Goal: Task Accomplishment & Management: Complete application form

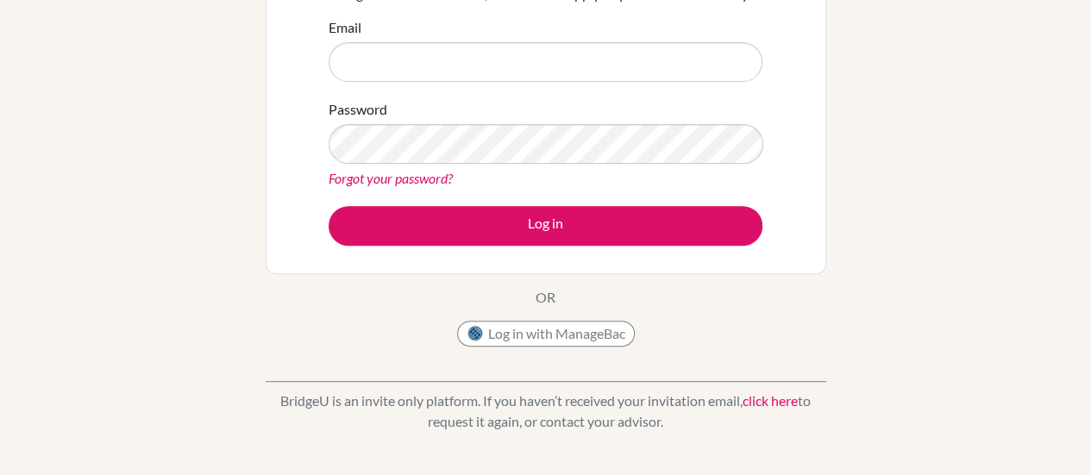
scroll to position [207, 0]
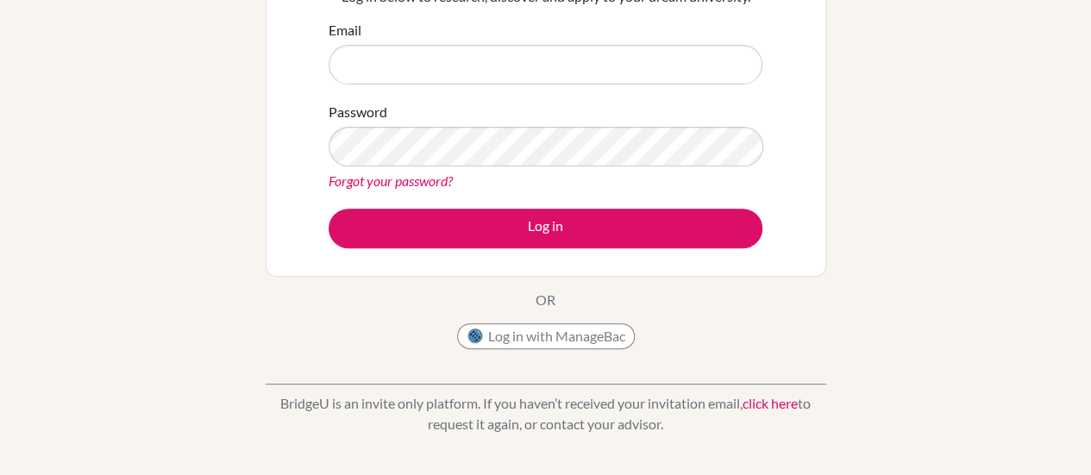
type input "seankelly@diabarsha.com"
click at [579, 339] on button "Log in with ManageBac" at bounding box center [546, 336] width 178 height 26
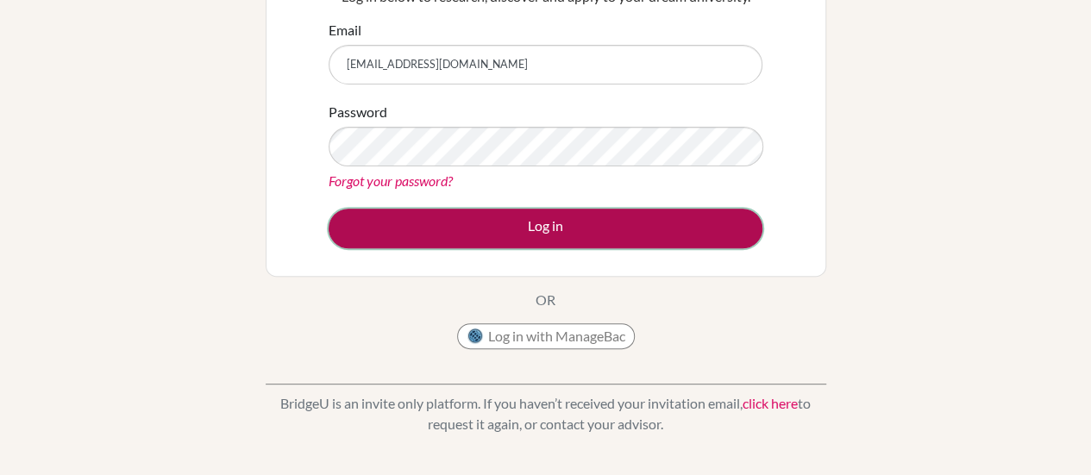
click at [479, 221] on button "Log in" at bounding box center [546, 229] width 434 height 40
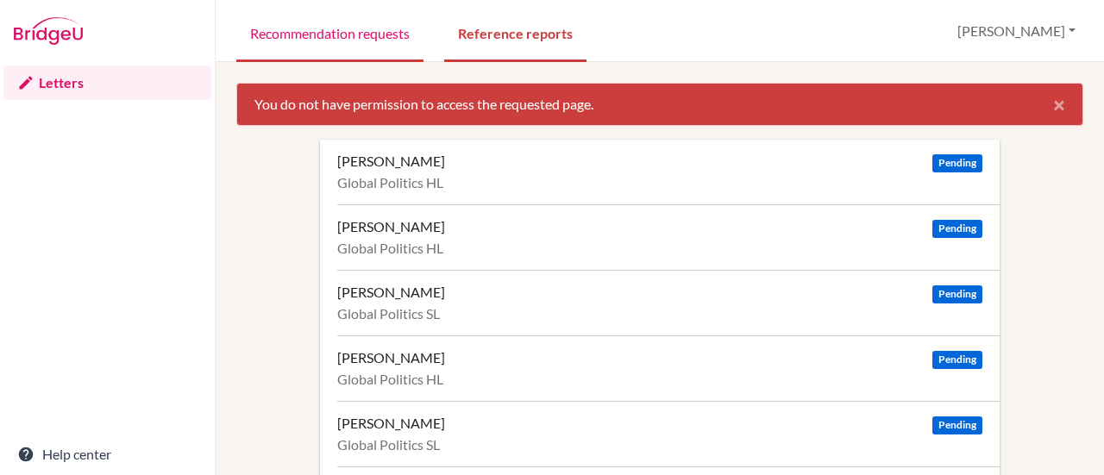
click at [345, 32] on link "Recommendation requests" at bounding box center [329, 33] width 187 height 60
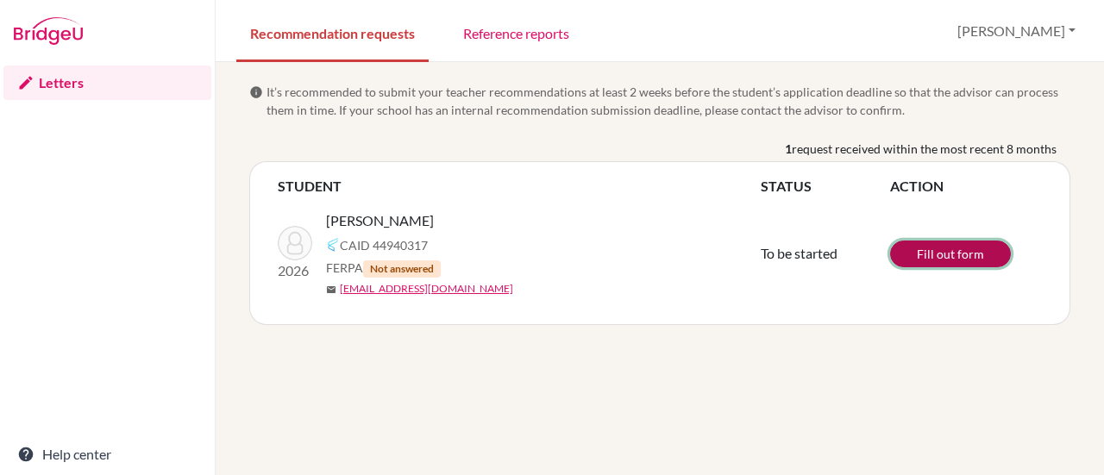
click at [944, 251] on link "Fill out form" at bounding box center [950, 254] width 121 height 27
click at [293, 35] on link "Recommendation requests" at bounding box center [332, 33] width 192 height 60
click at [295, 244] on img at bounding box center [295, 243] width 35 height 35
click at [352, 263] on span "FERPA Not answered" at bounding box center [383, 268] width 115 height 19
drag, startPoint x: 362, startPoint y: 268, endPoint x: 326, endPoint y: 267, distance: 36.3
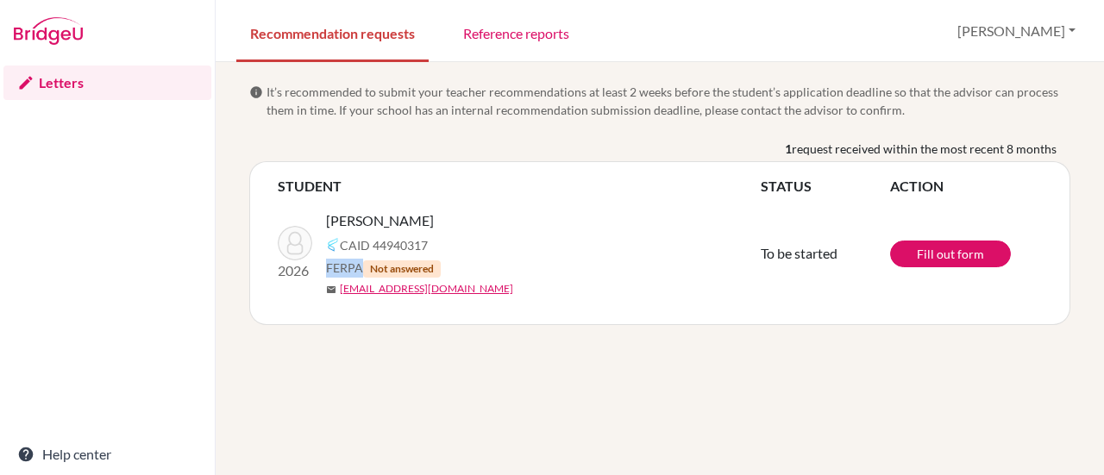
click at [326, 267] on span "FERPA Not answered" at bounding box center [383, 268] width 115 height 19
click at [505, 262] on div "FERPA Not answered" at bounding box center [550, 268] width 448 height 19
click at [54, 77] on link "Letters" at bounding box center [107, 83] width 208 height 35
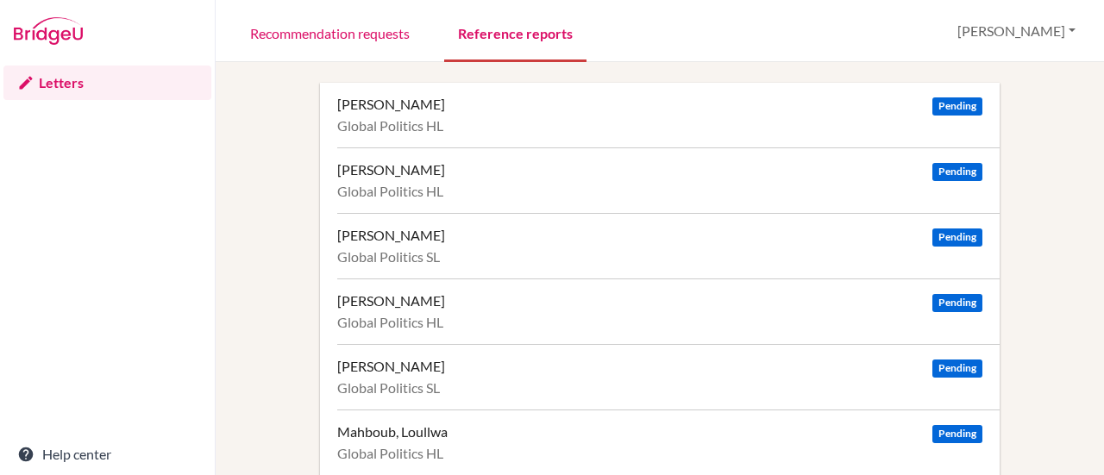
click at [514, 42] on link "Reference reports" at bounding box center [515, 33] width 142 height 60
click at [340, 34] on link "Recommendation requests" at bounding box center [329, 33] width 187 height 60
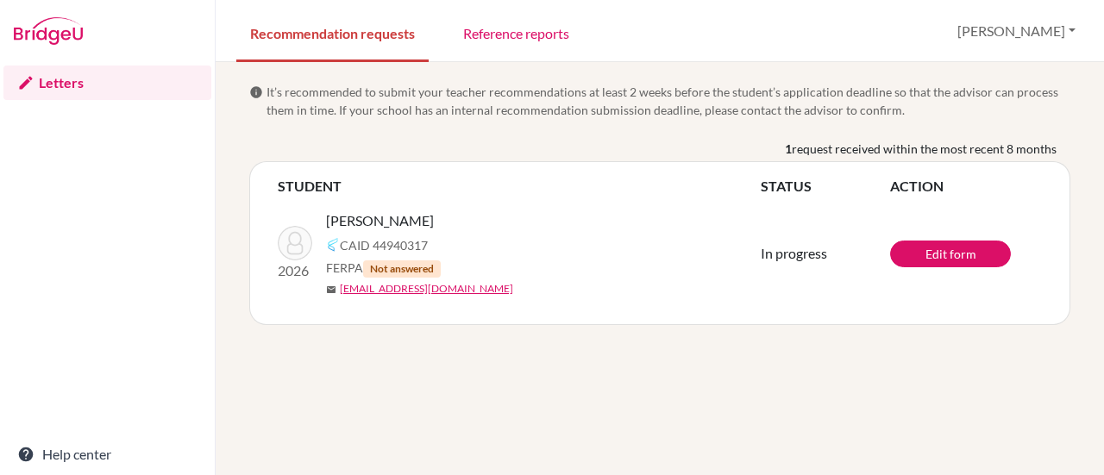
click at [389, 267] on span "Not answered" at bounding box center [402, 269] width 78 height 17
click at [338, 267] on span "FERPA Not answered" at bounding box center [383, 268] width 115 height 19
drag, startPoint x: 439, startPoint y: 272, endPoint x: 367, endPoint y: 271, distance: 71.6
click at [367, 271] on span "Not answered" at bounding box center [402, 269] width 78 height 17
click at [460, 259] on div "FERPA Not answered" at bounding box center [550, 268] width 448 height 19
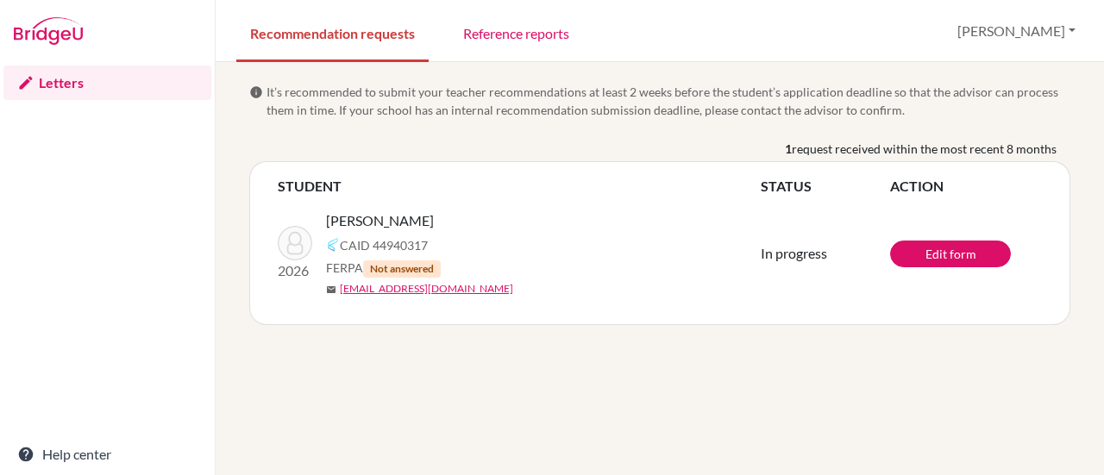
click at [48, 73] on link "Letters" at bounding box center [107, 83] width 208 height 35
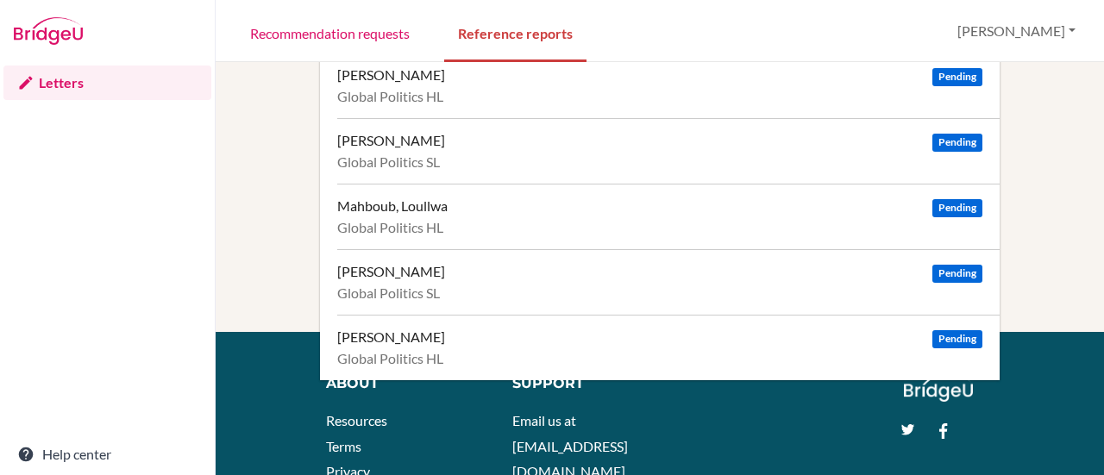
scroll to position [229, 0]
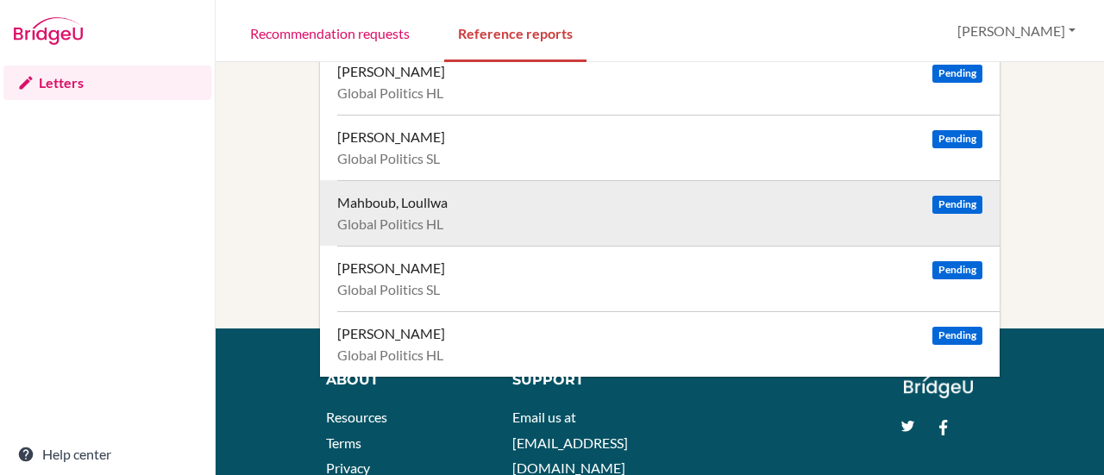
click at [418, 203] on div "Mahboub, Loullwa" at bounding box center [392, 202] width 110 height 17
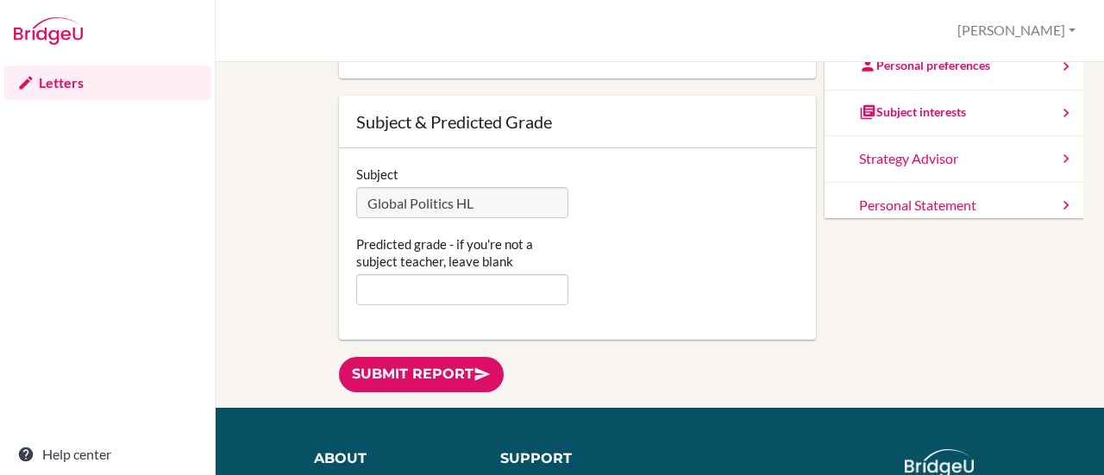
scroll to position [167, 0]
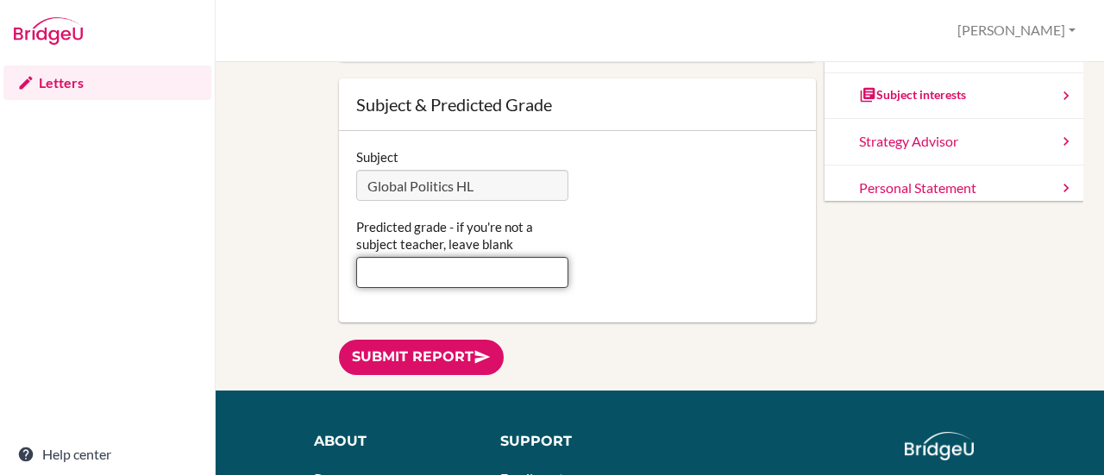
click at [431, 268] on input "Predicted grade - if you're not a subject teacher, leave blank" at bounding box center [462, 272] width 213 height 31
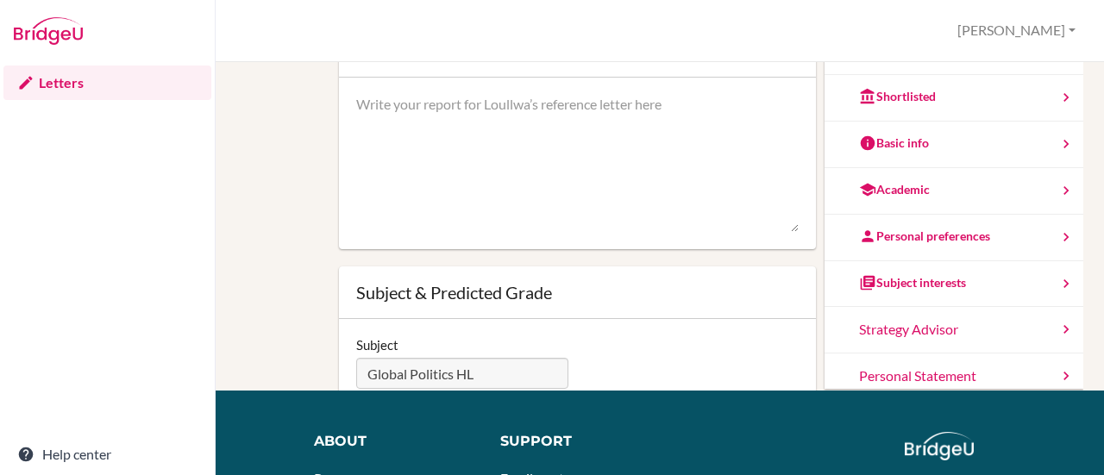
scroll to position [0, 0]
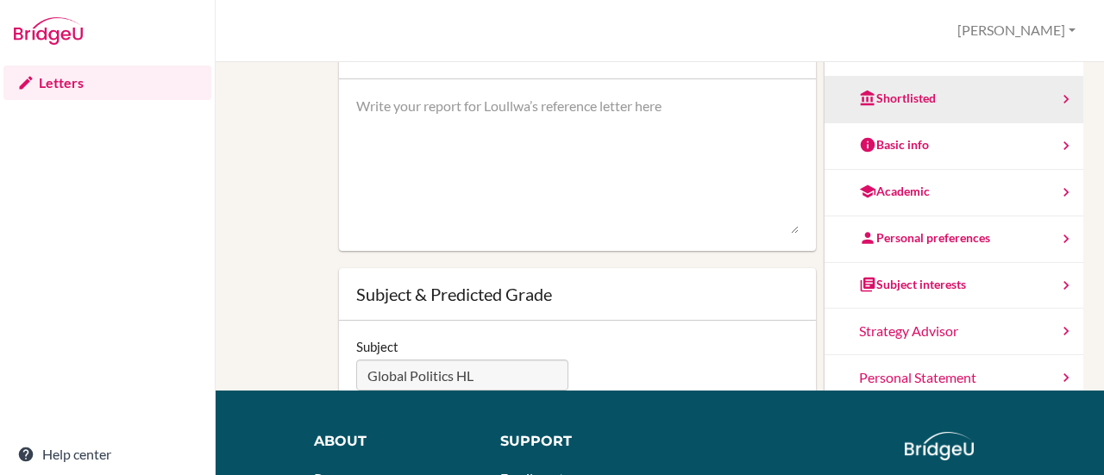
type input "5"
click at [1058, 91] on icon at bounding box center [1066, 99] width 17 height 17
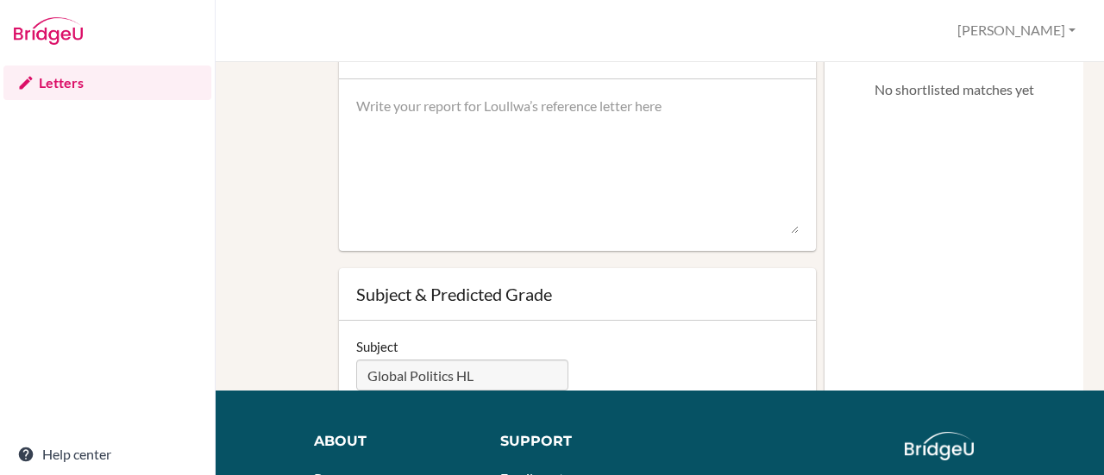
click at [1020, 91] on p "No shortlisted matches yet" at bounding box center [954, 90] width 224 height 20
click at [612, 142] on textarea at bounding box center [577, 166] width 443 height 138
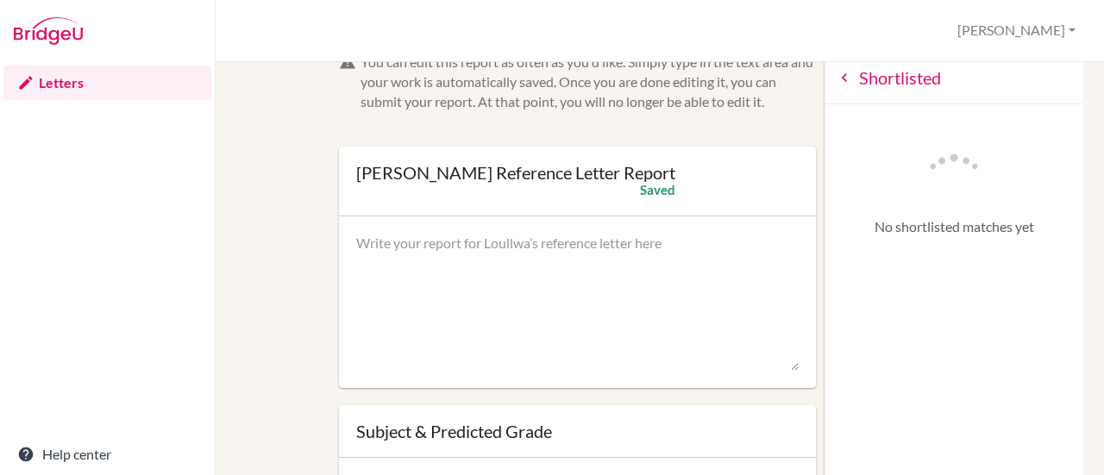
scroll to position [29, 0]
click at [836, 85] on icon at bounding box center [844, 78] width 17 height 17
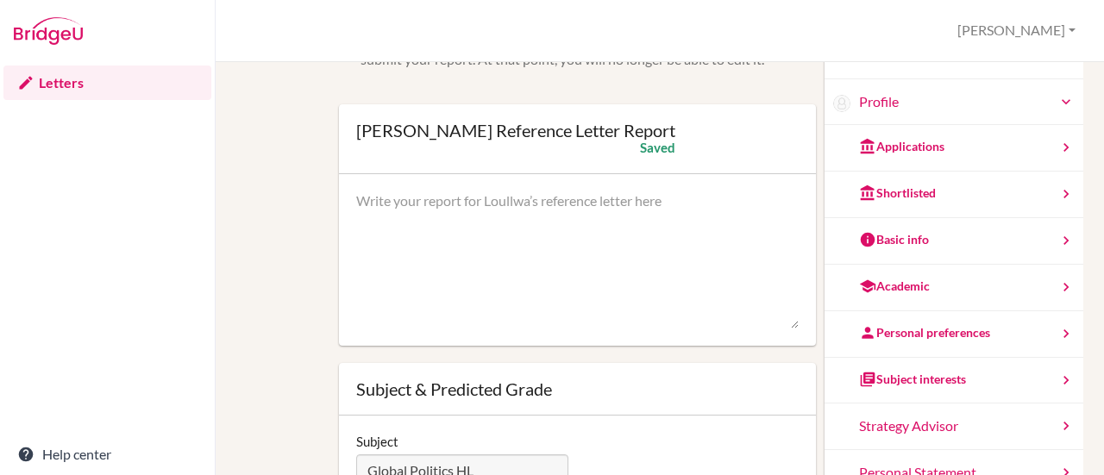
scroll to position [44, 0]
click at [552, 206] on textarea at bounding box center [577, 260] width 443 height 138
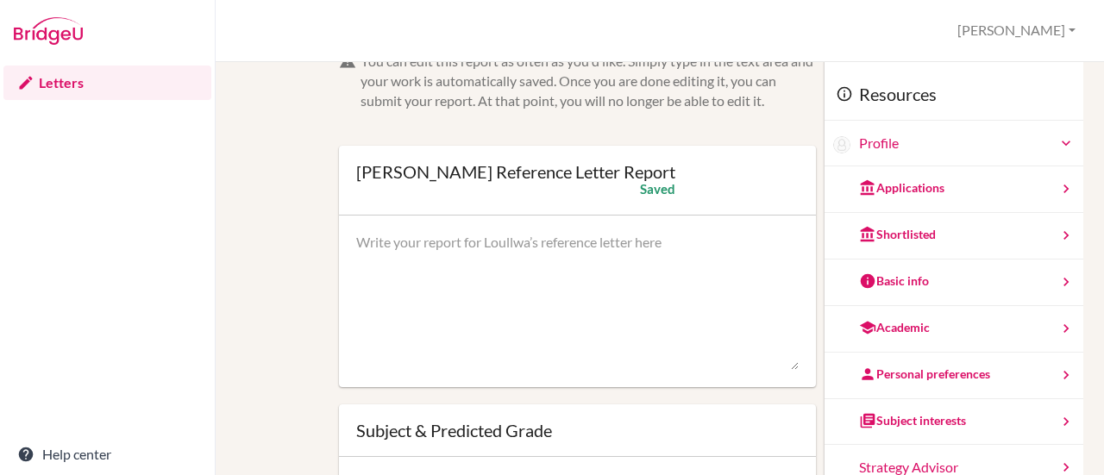
scroll to position [35, 0]
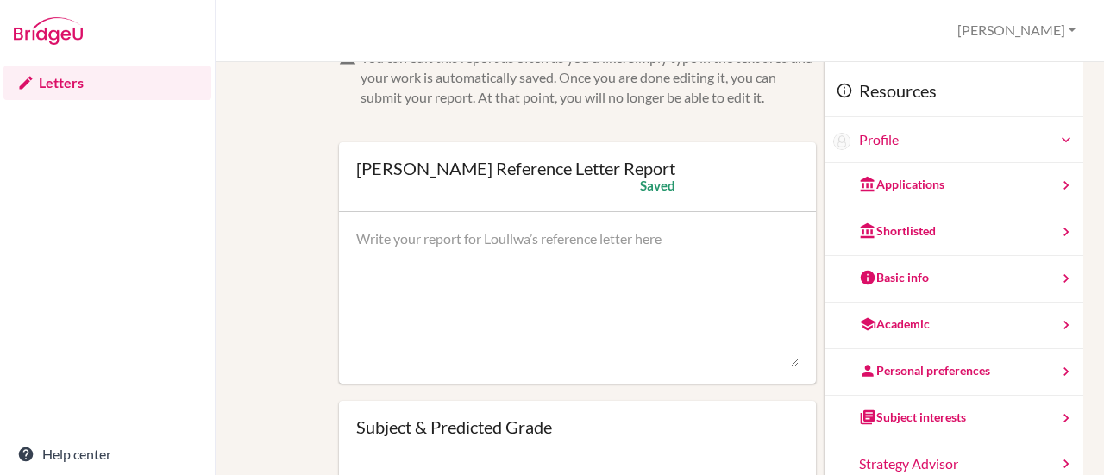
click at [577, 261] on textarea at bounding box center [577, 298] width 443 height 138
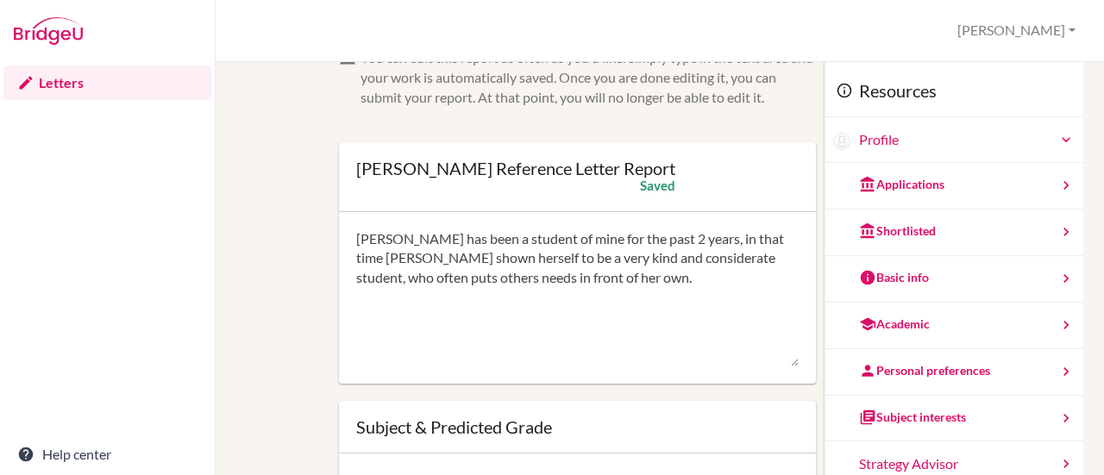
click at [373, 258] on textarea "Loullwa has been a student of mine for the past 2 years, in that time shehas sh…" at bounding box center [577, 298] width 443 height 138
click at [593, 273] on textarea "Loullwa has been a student of mine for the past 2 years, in that time she has s…" at bounding box center [577, 298] width 443 height 138
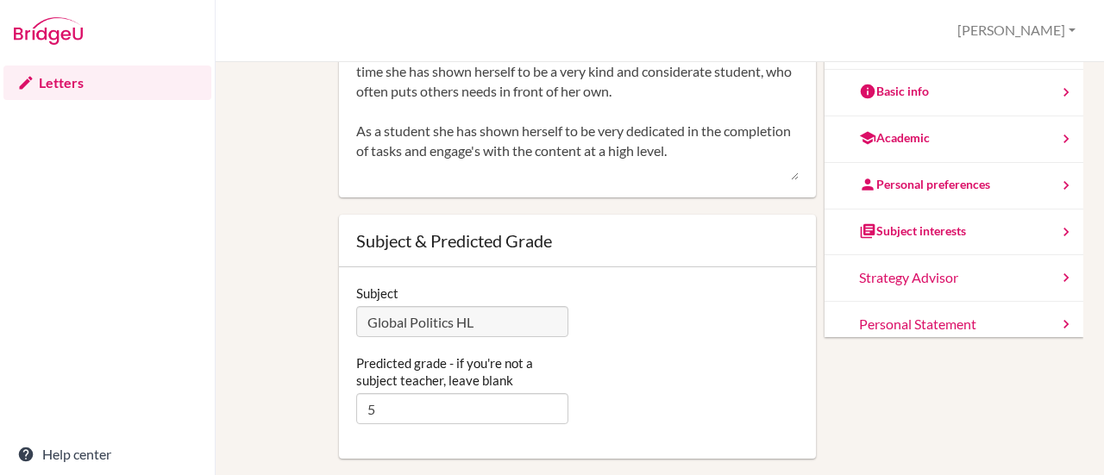
scroll to position [190, 0]
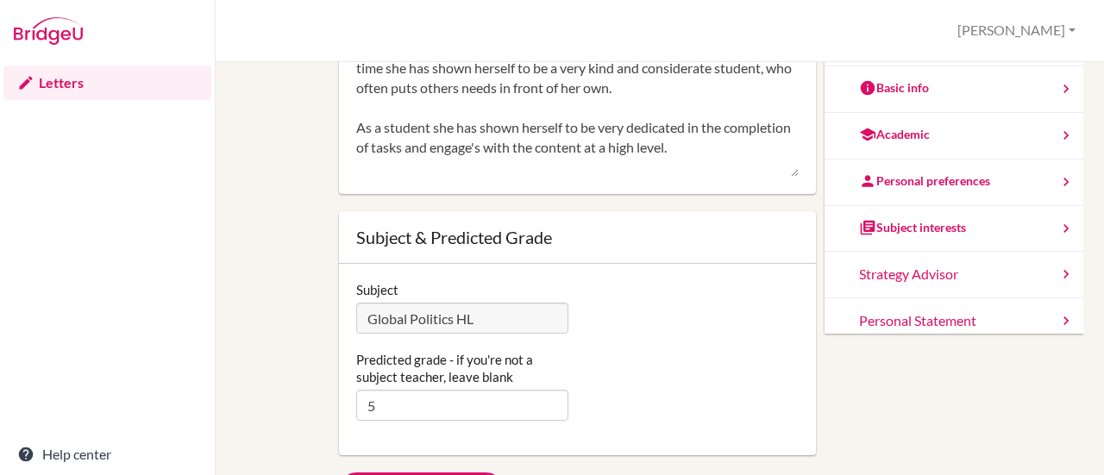
type textarea "Loullwa has been a student of mine for the past 2 years, in that time she has s…"
click at [395, 399] on input "5" at bounding box center [462, 405] width 213 height 31
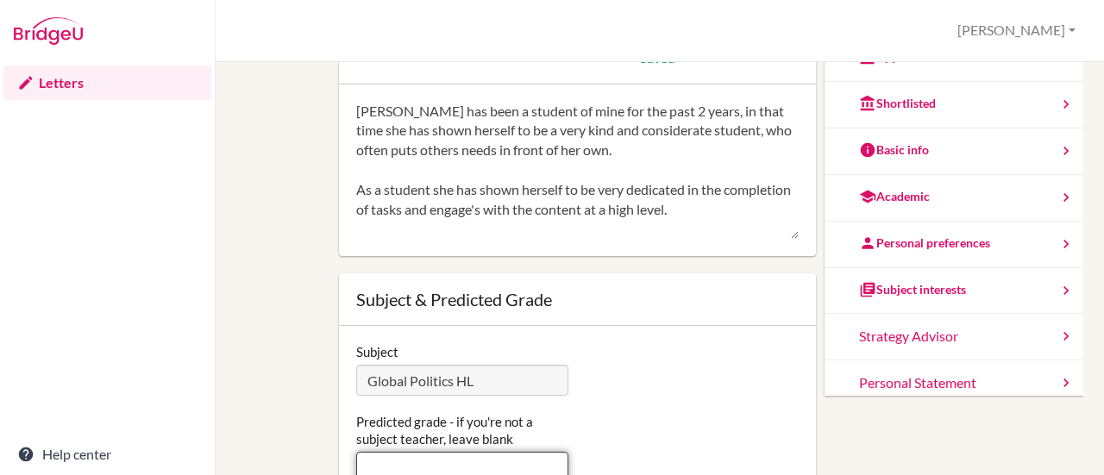
scroll to position [136, 0]
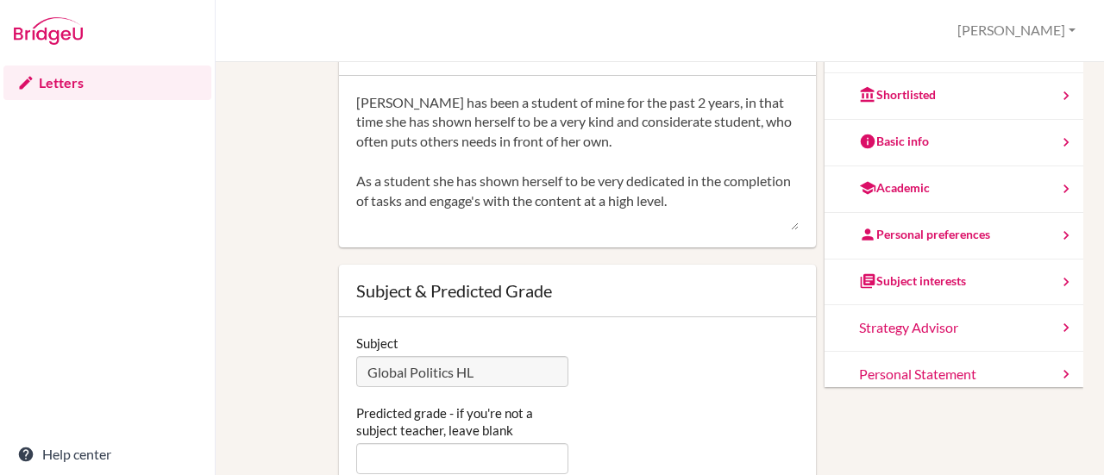
click at [526, 200] on textarea "Loullwa has been a student of mine for the past 2 years, in that time she has s…" at bounding box center [577, 162] width 443 height 138
click at [739, 198] on textarea "Loullwa has been a student of mine for the past 2 years, in that time she has s…" at bounding box center [577, 162] width 443 height 138
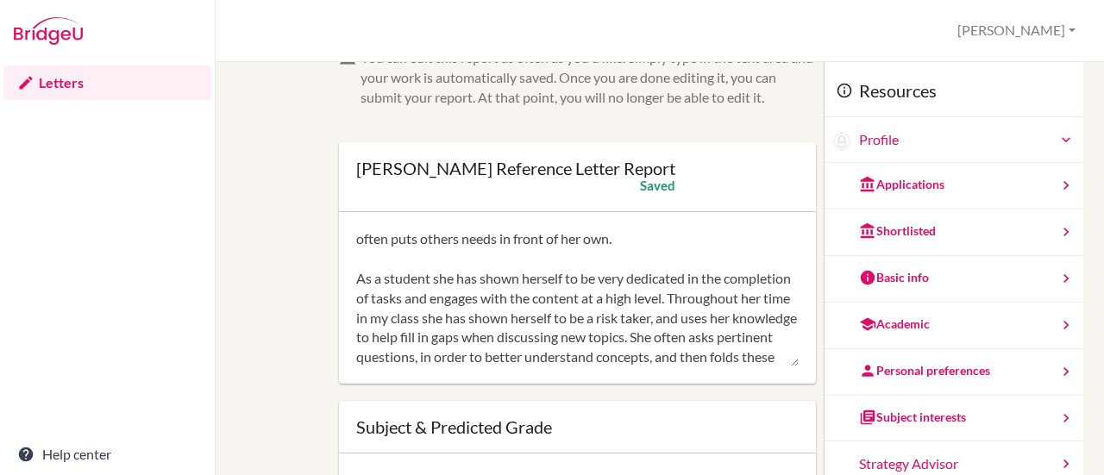
scroll to position [38, 0]
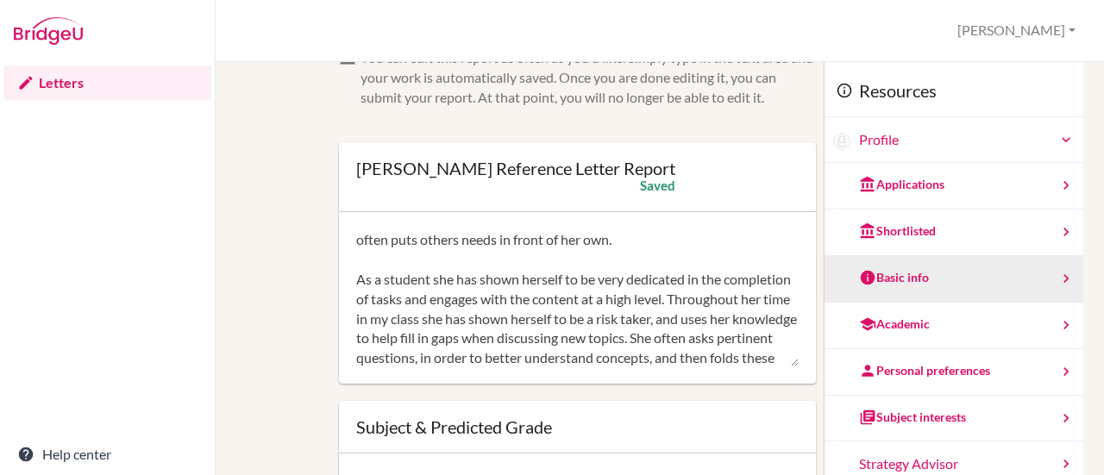
click at [1058, 276] on icon at bounding box center [1066, 278] width 17 height 17
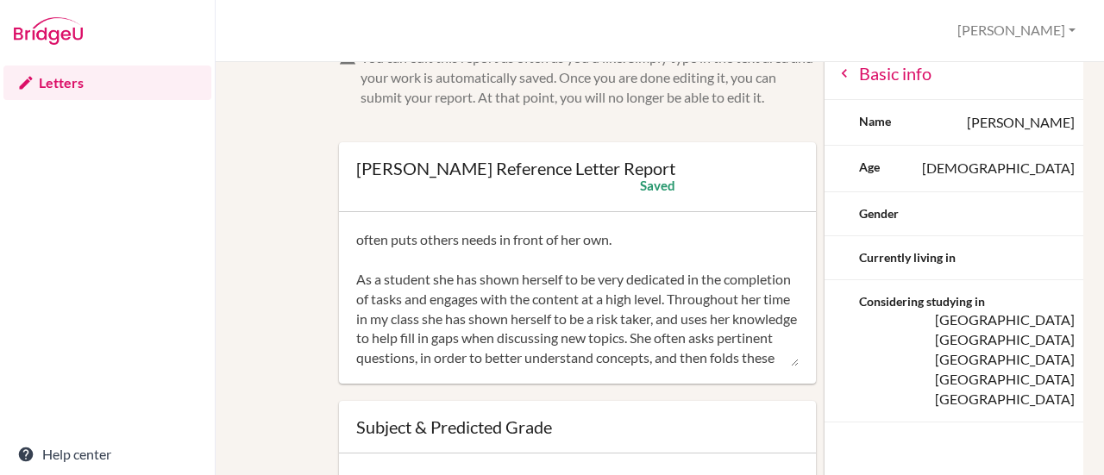
scroll to position [8, 0]
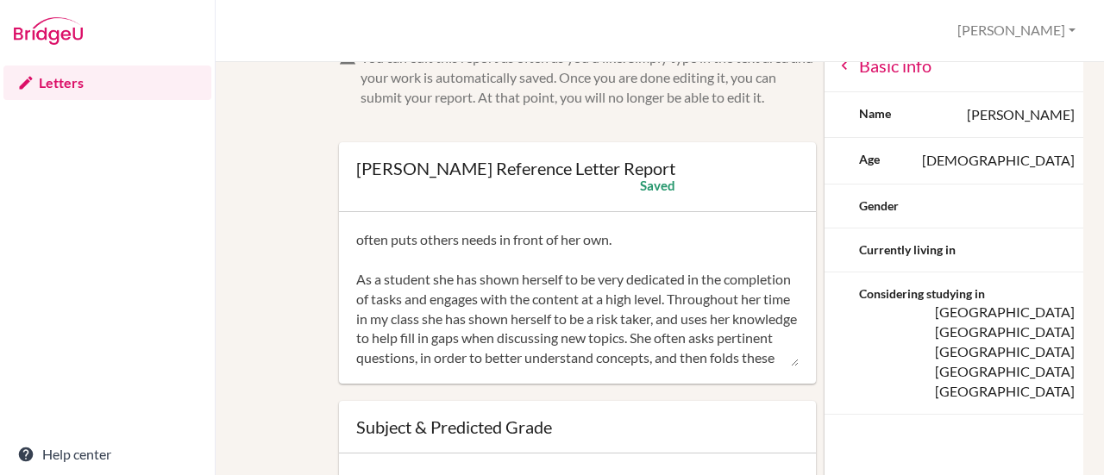
click at [836, 68] on icon at bounding box center [844, 65] width 17 height 17
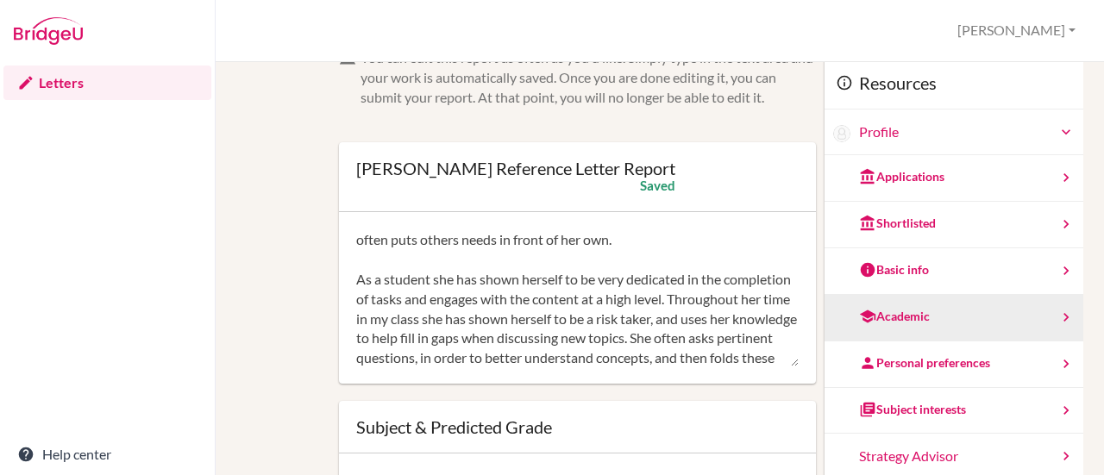
click at [1058, 317] on icon at bounding box center [1066, 317] width 17 height 17
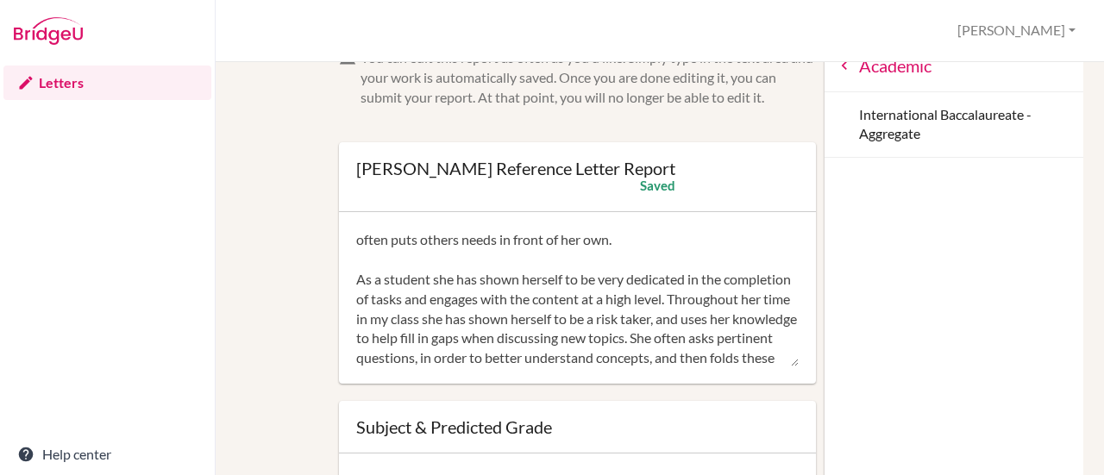
click at [836, 66] on icon at bounding box center [844, 65] width 17 height 17
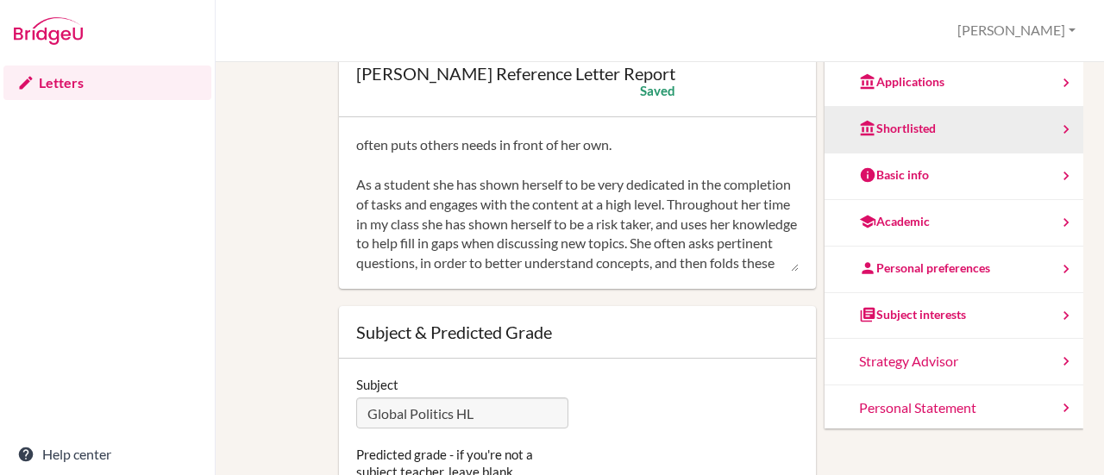
scroll to position [102, 0]
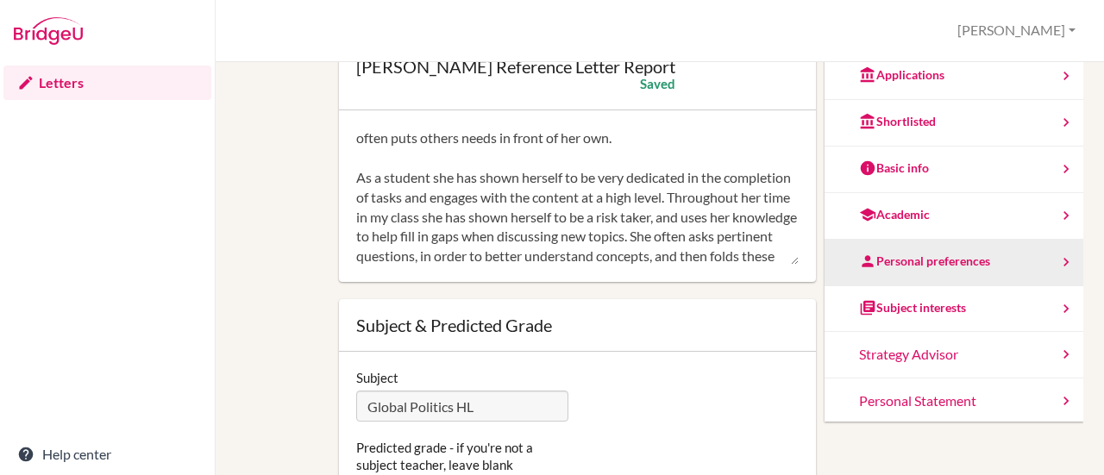
click at [1058, 258] on icon at bounding box center [1066, 262] width 17 height 17
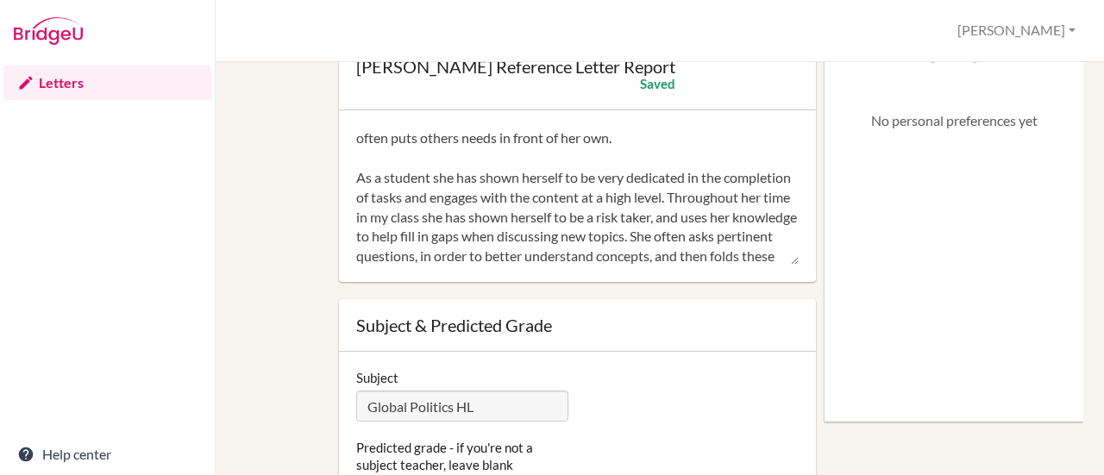
scroll to position [0, 0]
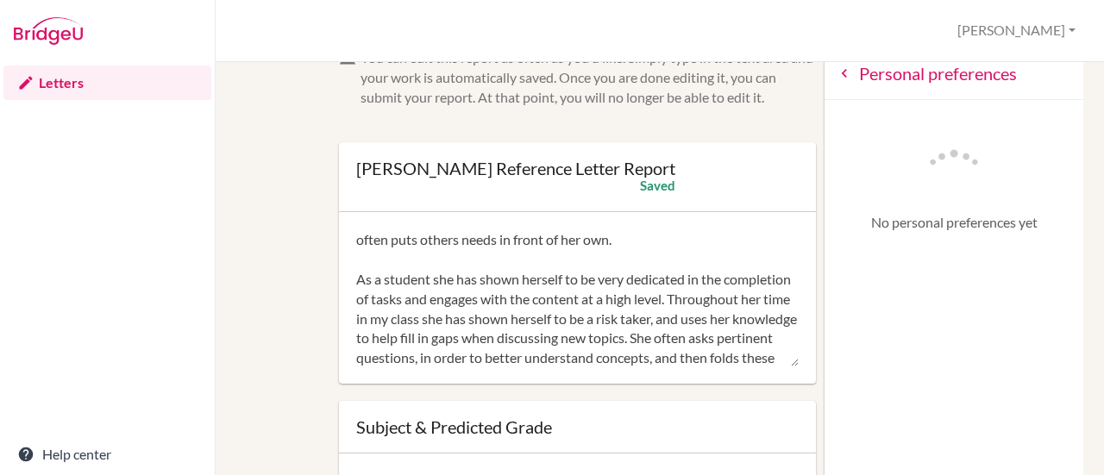
click at [836, 75] on icon at bounding box center [844, 73] width 17 height 17
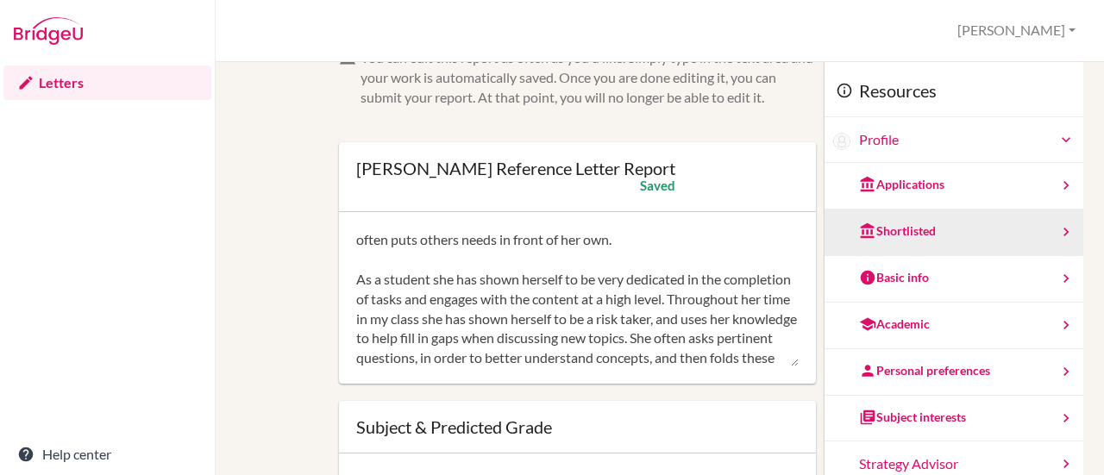
scroll to position [8, 0]
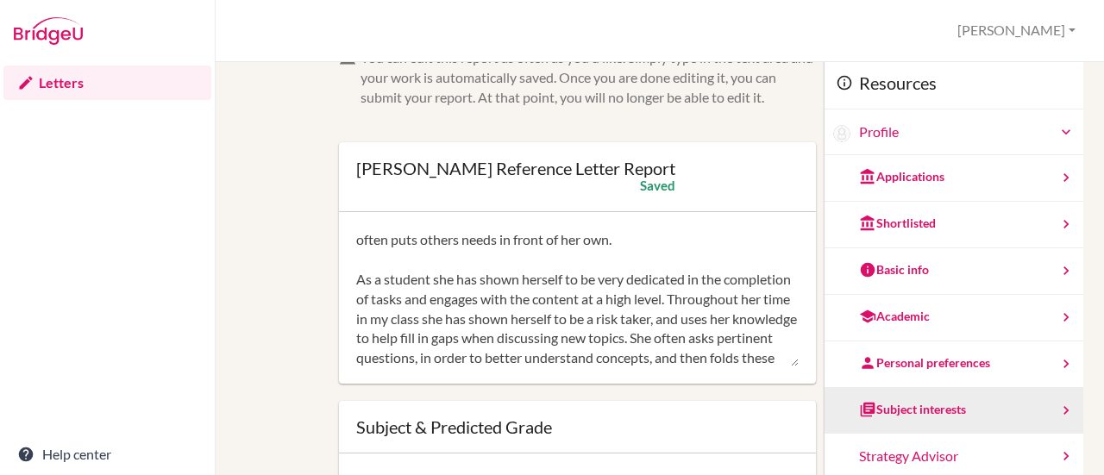
click at [1058, 405] on icon at bounding box center [1066, 410] width 17 height 17
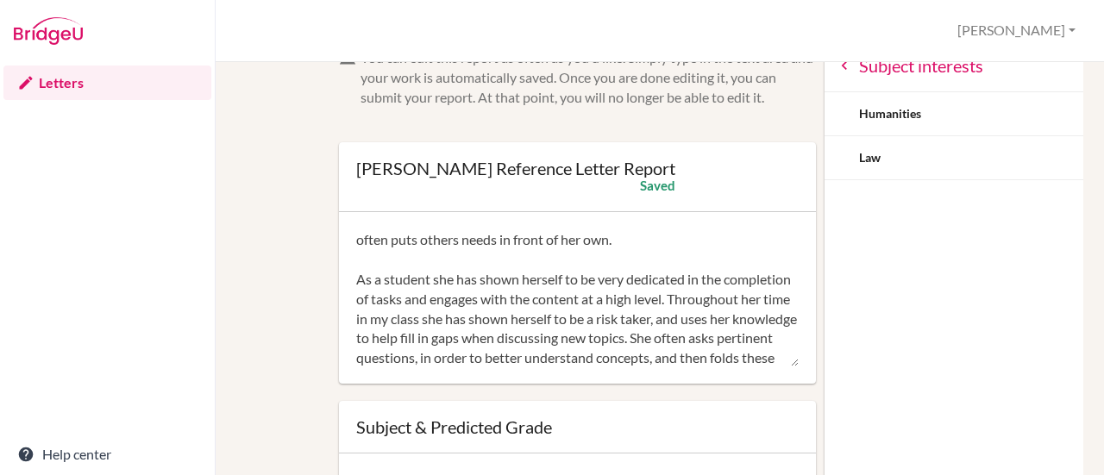
click at [836, 65] on icon at bounding box center [844, 65] width 17 height 17
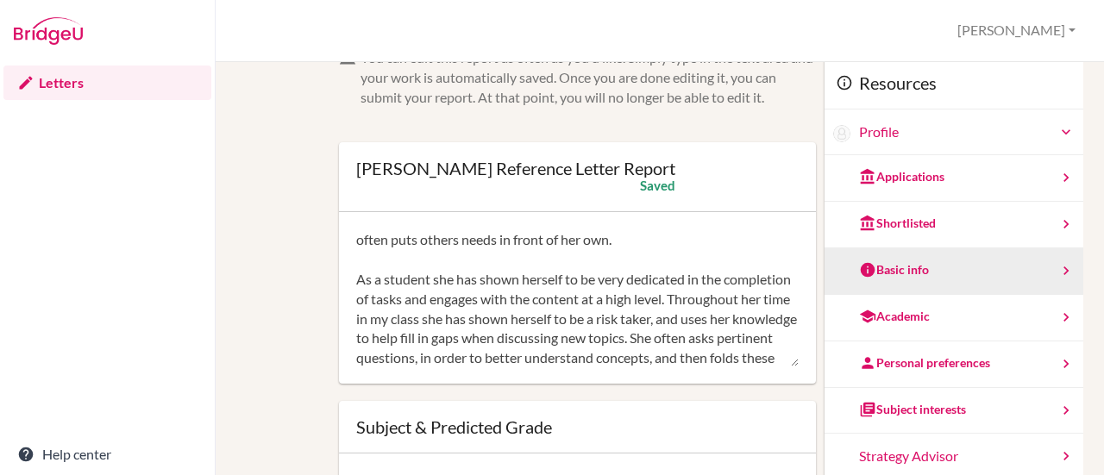
scroll to position [190, 0]
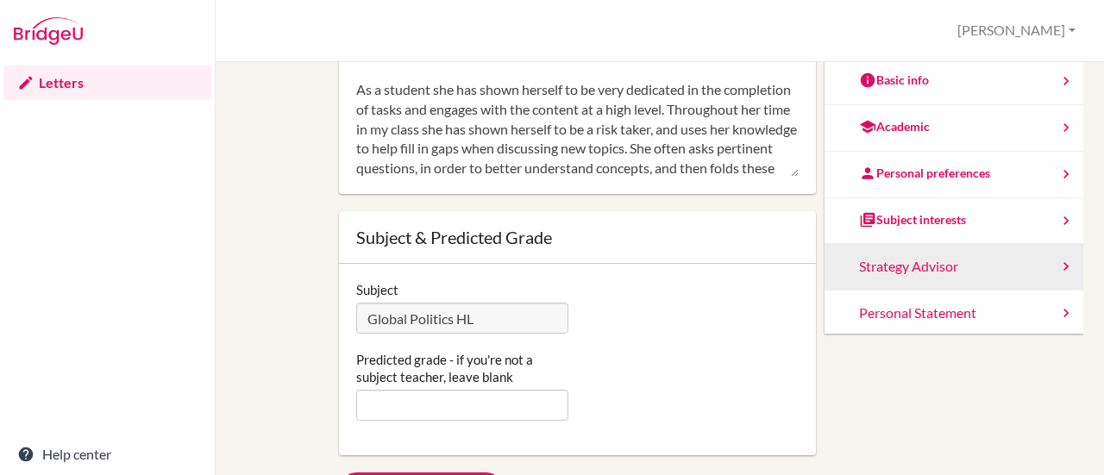
click at [1058, 264] on icon at bounding box center [1066, 266] width 17 height 17
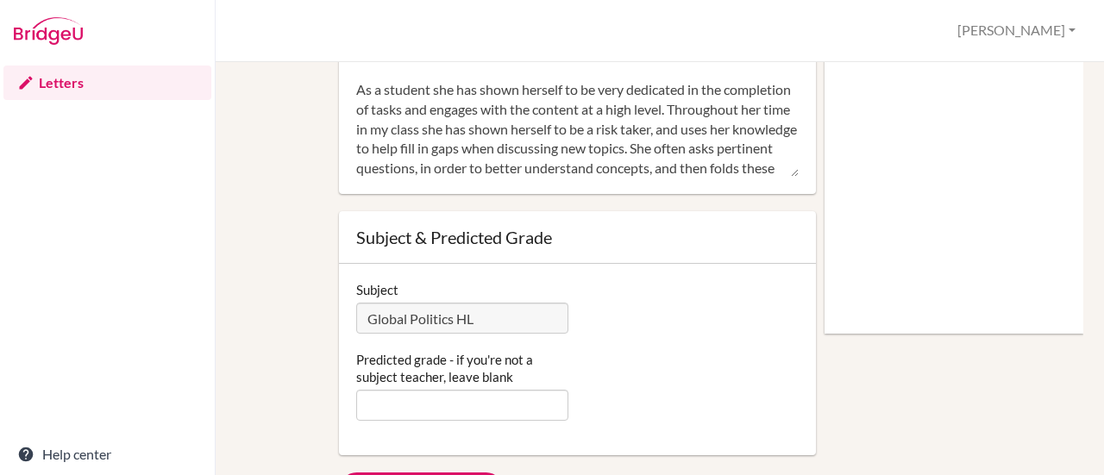
scroll to position [0, 0]
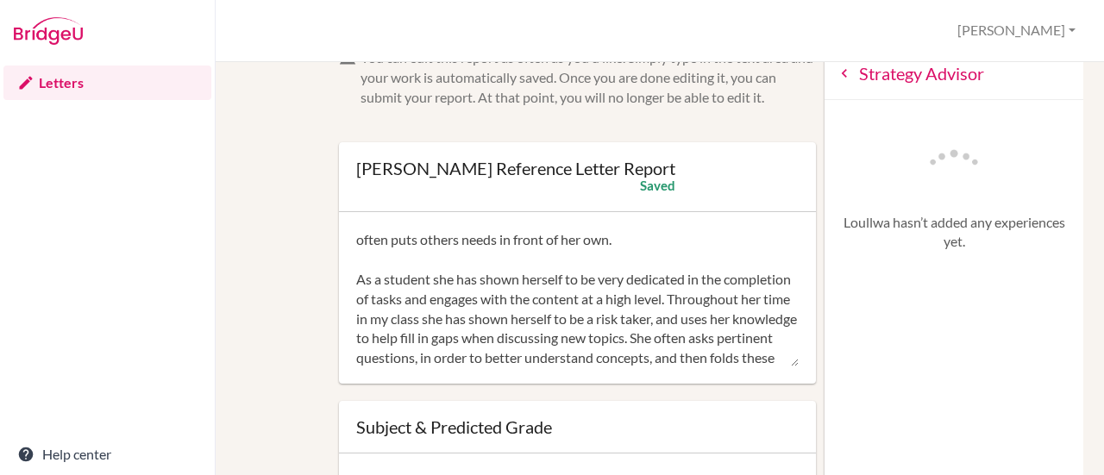
click at [836, 73] on icon at bounding box center [844, 73] width 17 height 17
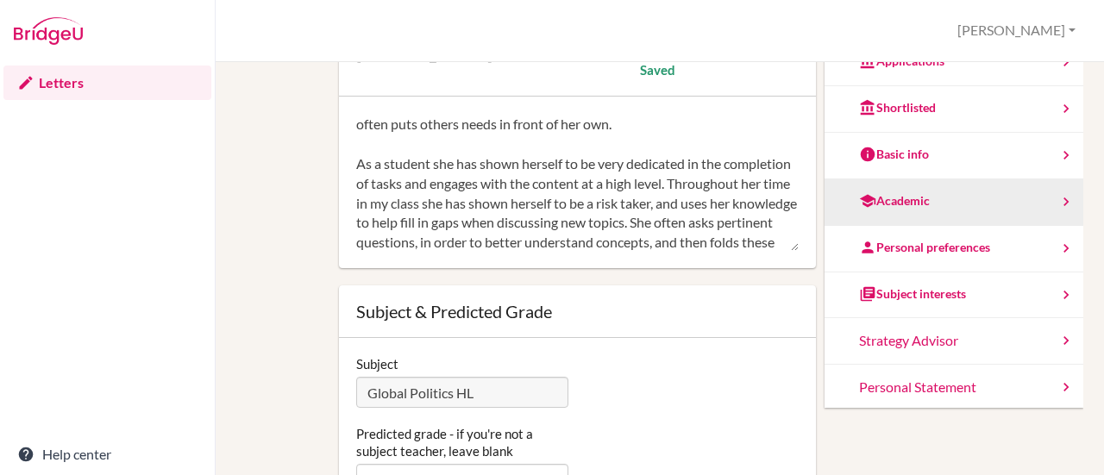
scroll to position [119, 0]
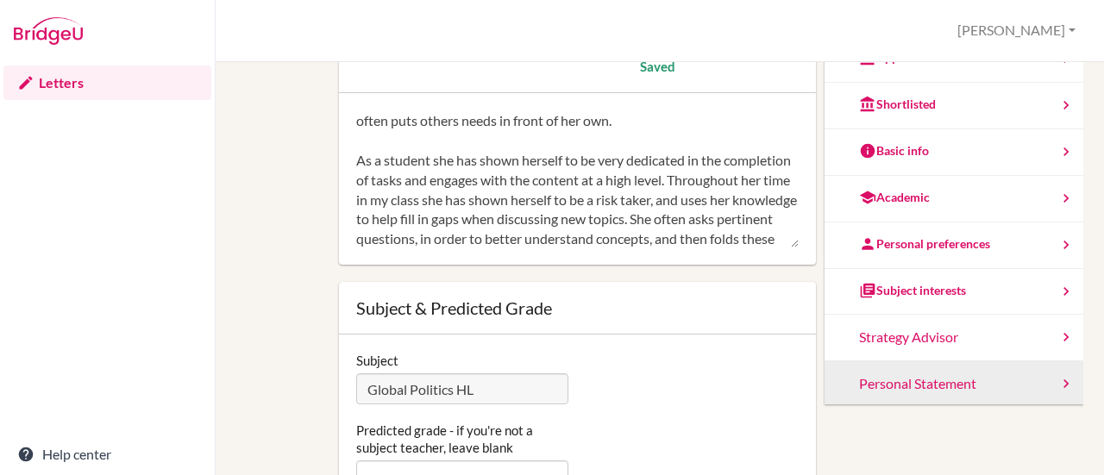
click at [1058, 381] on icon at bounding box center [1066, 383] width 17 height 17
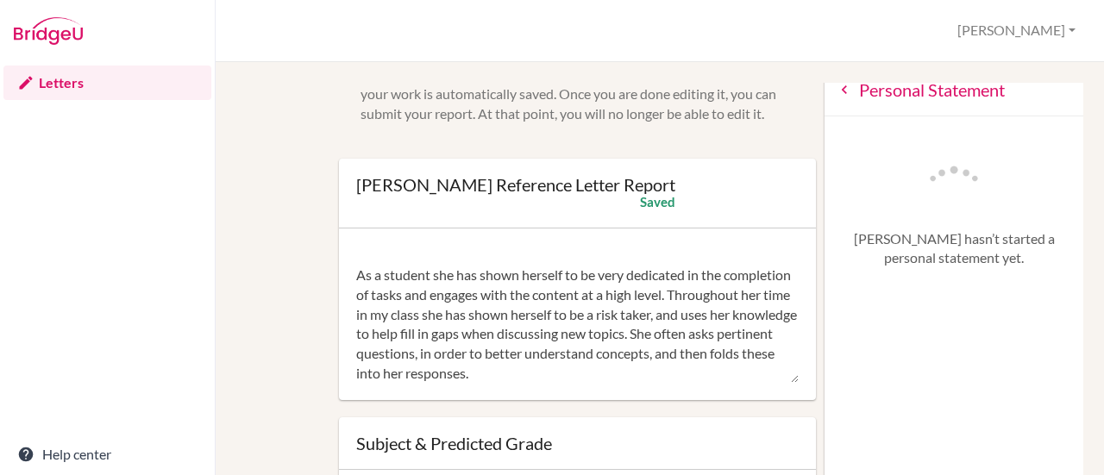
scroll to position [22, 0]
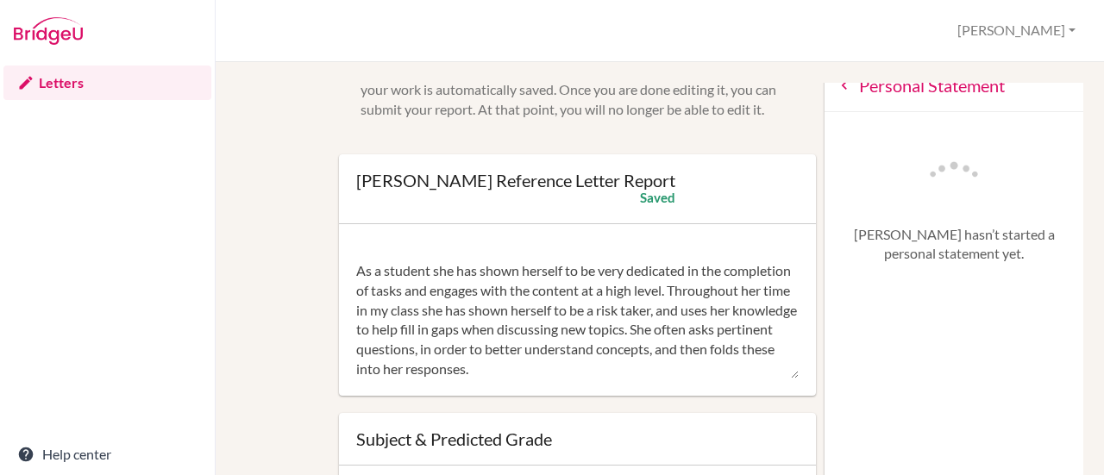
click at [730, 330] on textarea "Loullwa has been a student of mine for the past 2 years, in that time she has s…" at bounding box center [577, 311] width 443 height 138
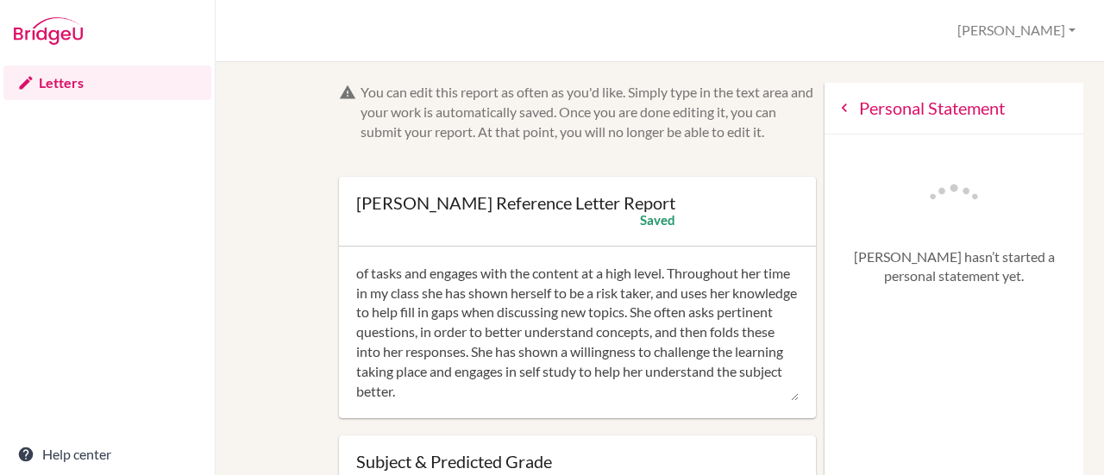
scroll to position [0, 0]
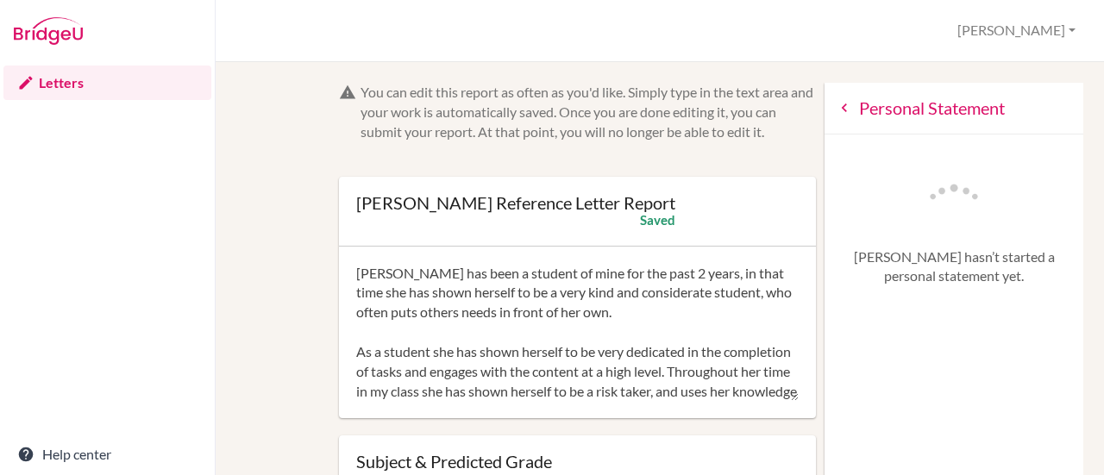
type textarea "Loullwa has been a student of mine for the past 2 years, in that time she has s…"
click at [825, 98] on div "Personal Statement" at bounding box center [954, 109] width 259 height 52
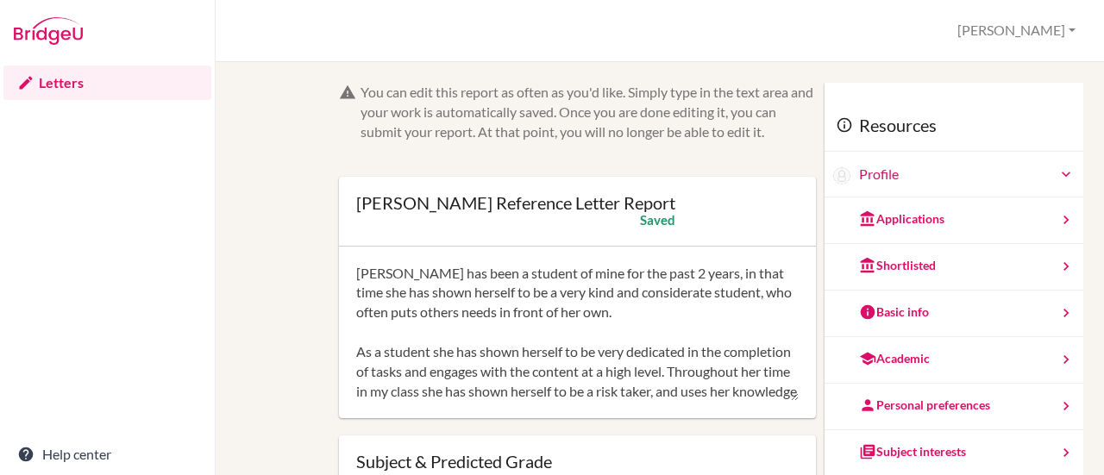
click at [75, 79] on link "Letters" at bounding box center [107, 83] width 208 height 35
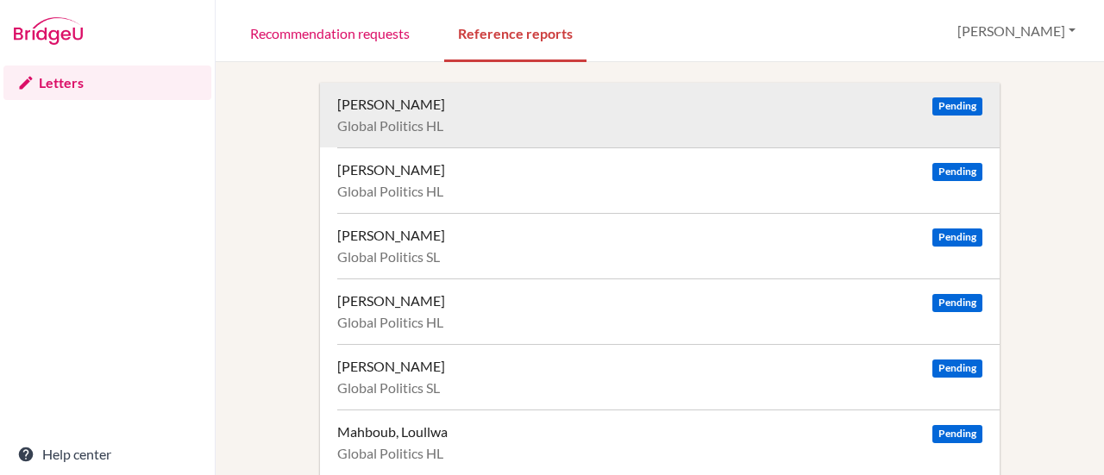
click at [391, 104] on div "Azizova, Yasmina" at bounding box center [391, 104] width 108 height 17
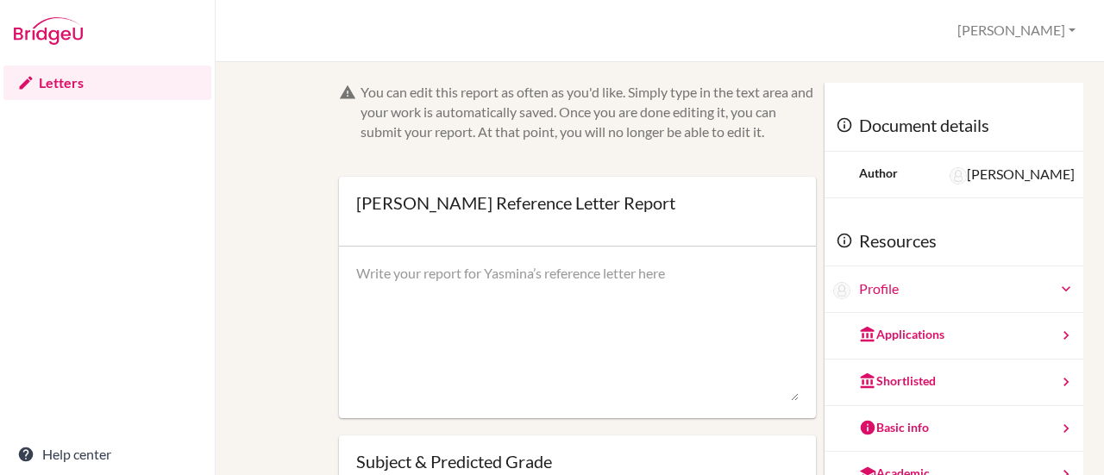
click at [71, 72] on link "Letters" at bounding box center [107, 83] width 208 height 35
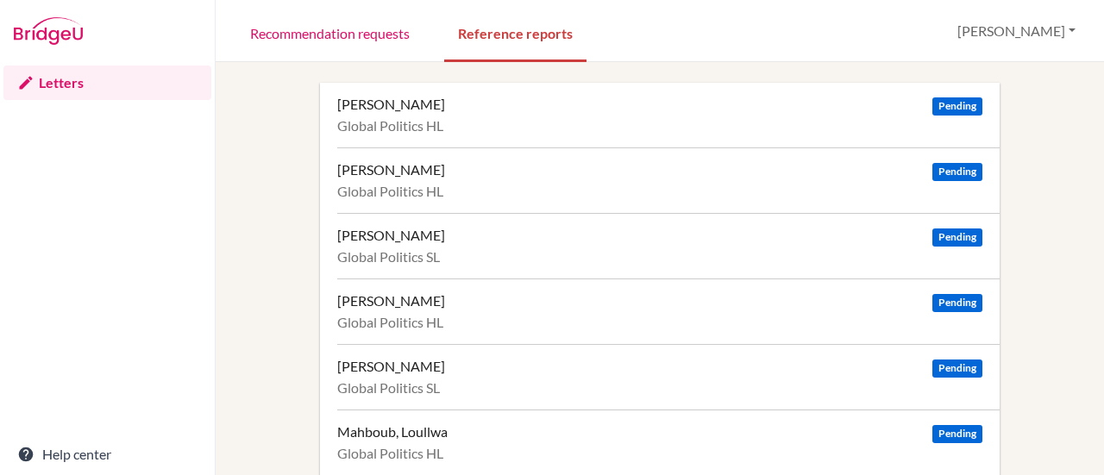
click at [289, 35] on link "Recommendation requests" at bounding box center [329, 33] width 187 height 60
